Goal: Task Accomplishment & Management: Use online tool/utility

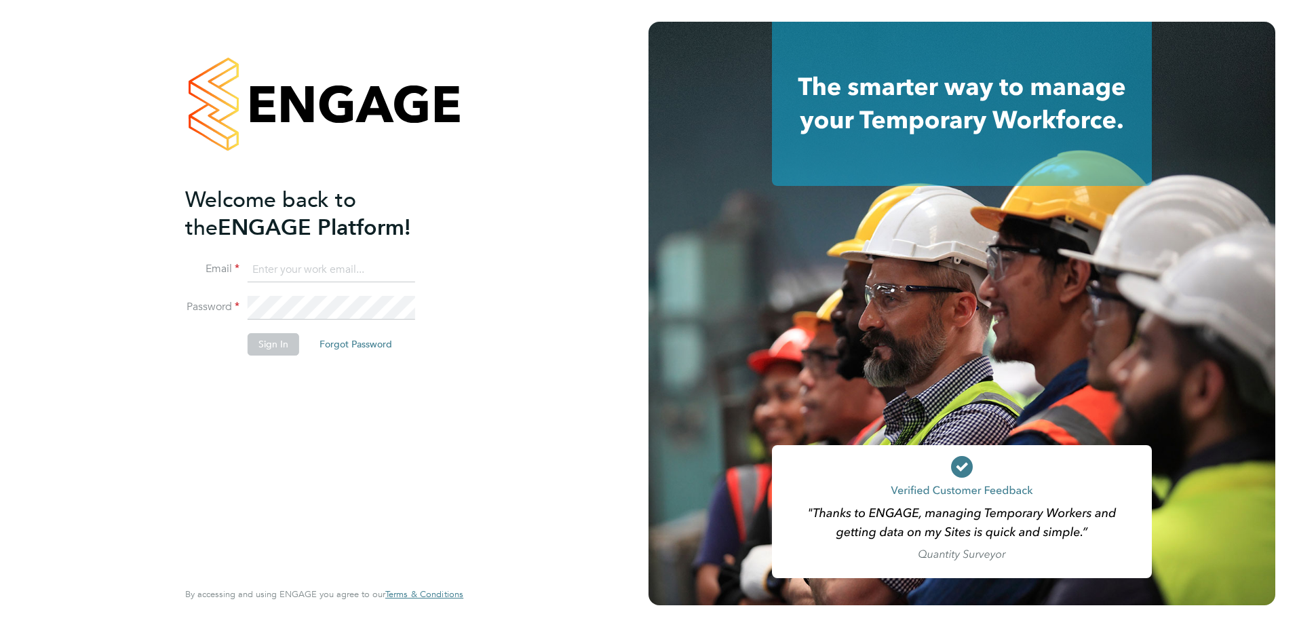
click at [300, 269] on input at bounding box center [332, 270] width 168 height 24
type input "alicia.diyyo@outlook.com"
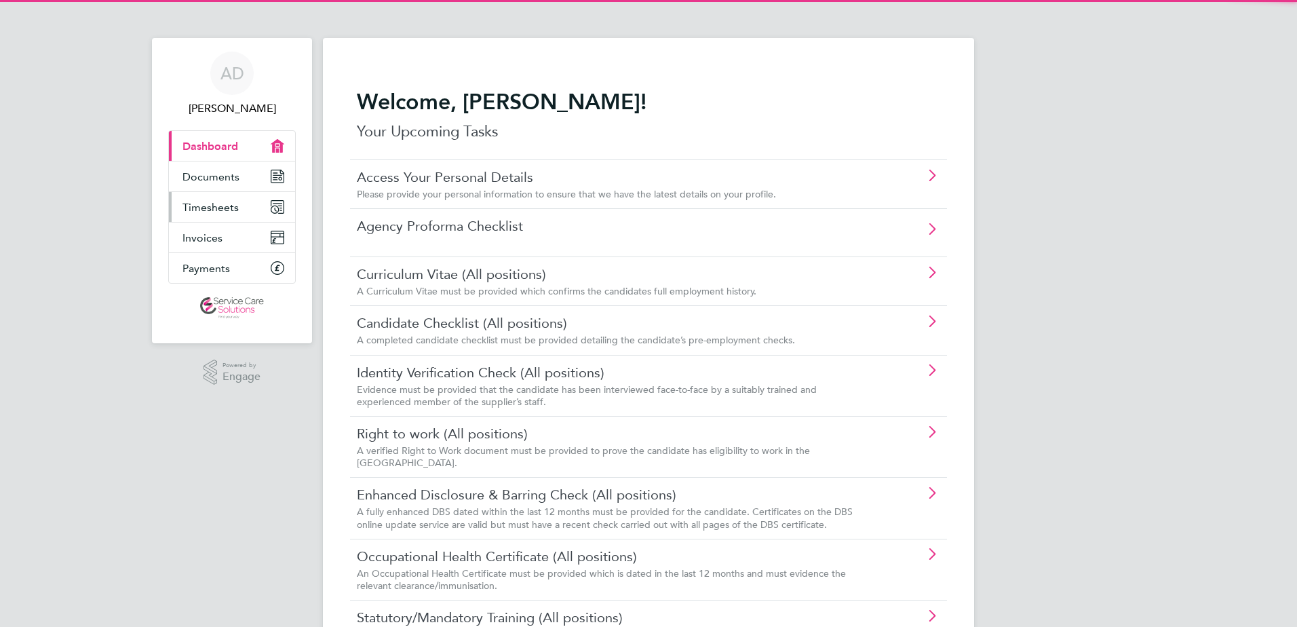
click at [195, 216] on link "Timesheets" at bounding box center [232, 207] width 126 height 30
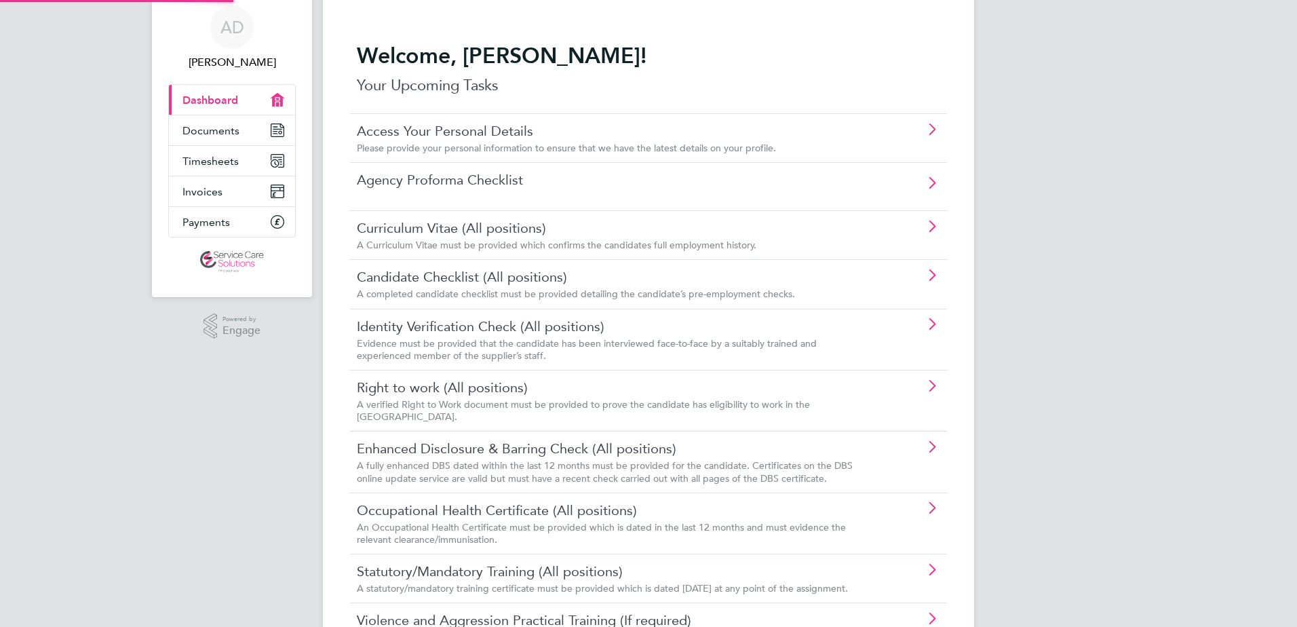
scroll to position [241, 0]
